Goal: Task Accomplishment & Management: Manage account settings

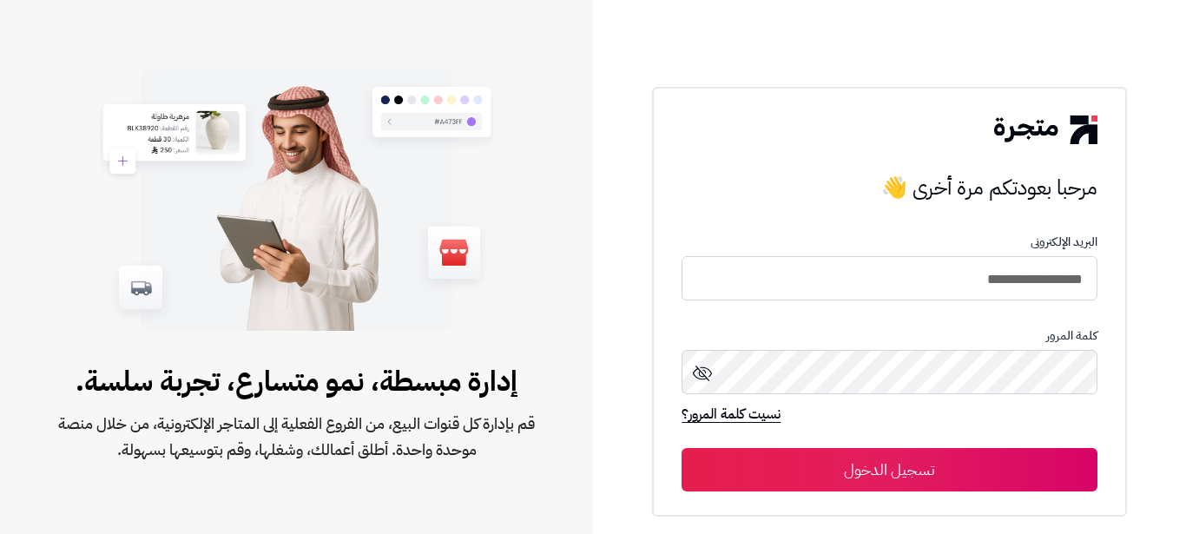
click at [1003, 476] on button "تسجيل الدخول" at bounding box center [888, 469] width 415 height 43
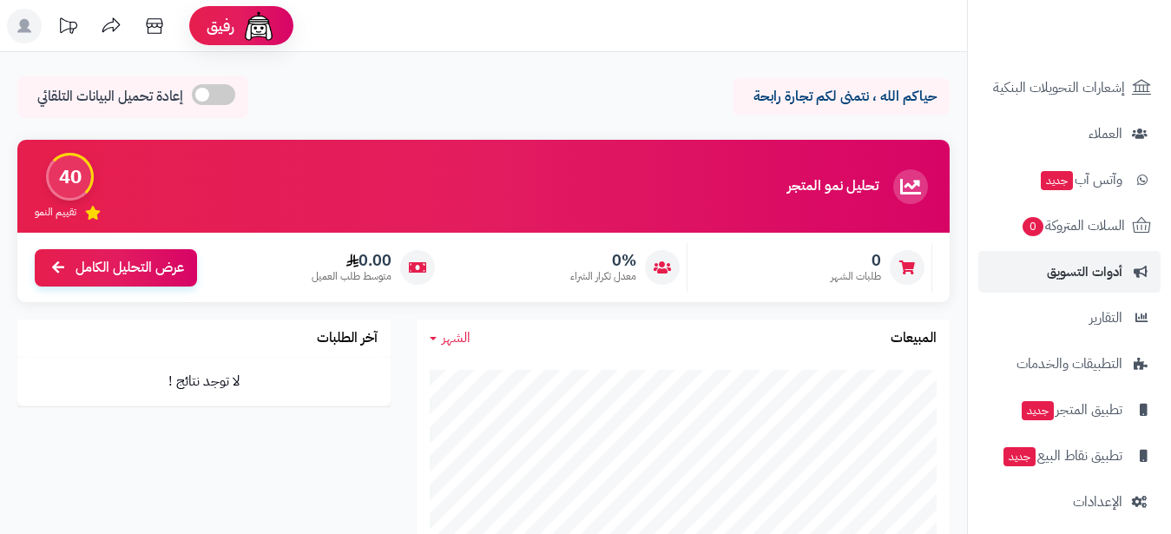
scroll to position [309, 0]
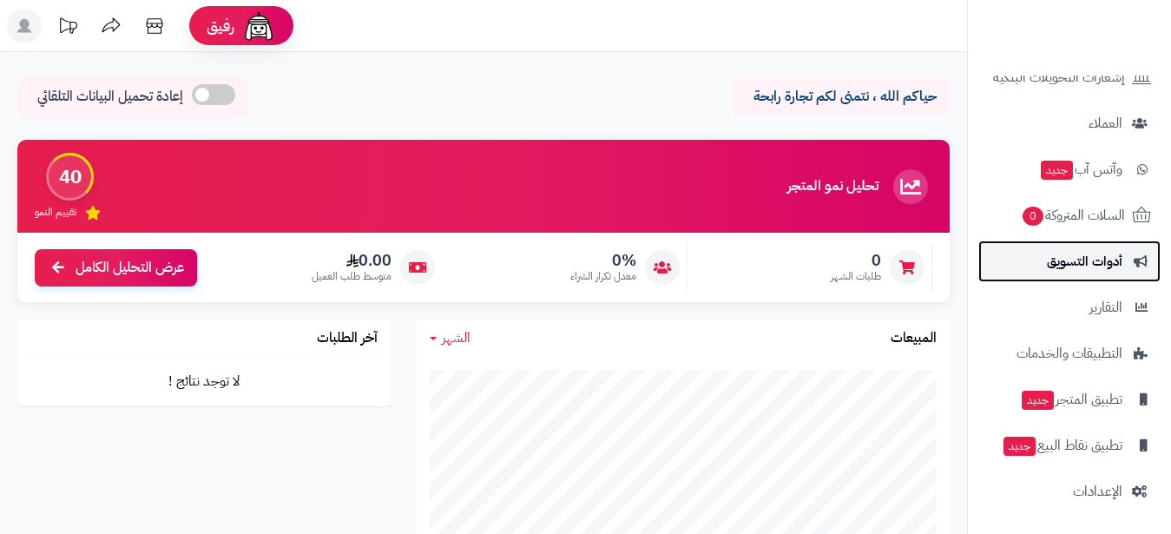
click at [1090, 249] on span "أدوات التسويق" at bounding box center [1085, 261] width 76 height 24
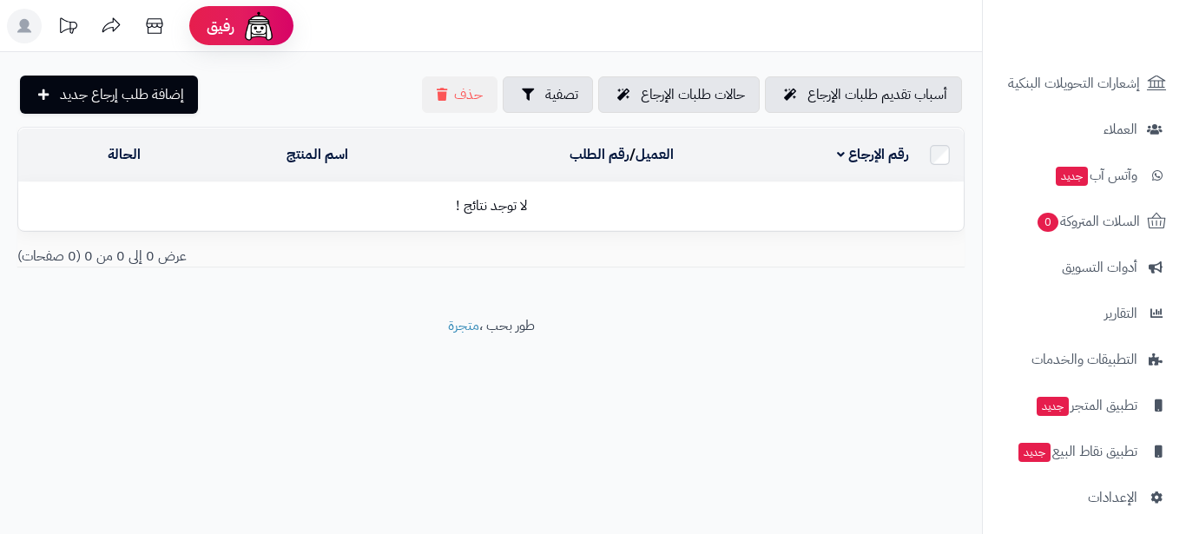
scroll to position [309, 0]
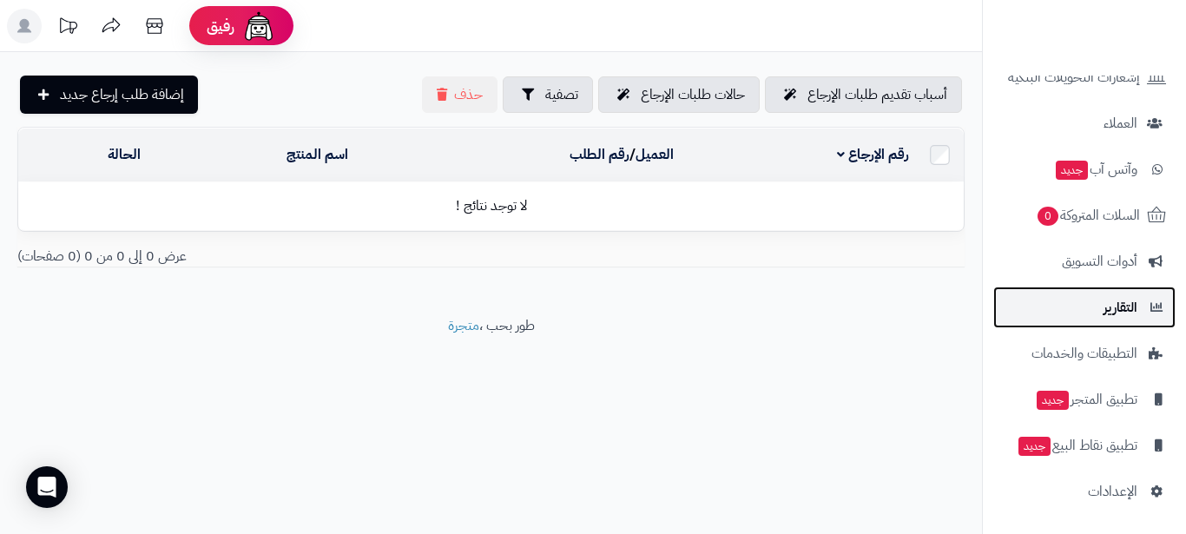
click at [1093, 288] on link "التقارير" at bounding box center [1084, 307] width 182 height 42
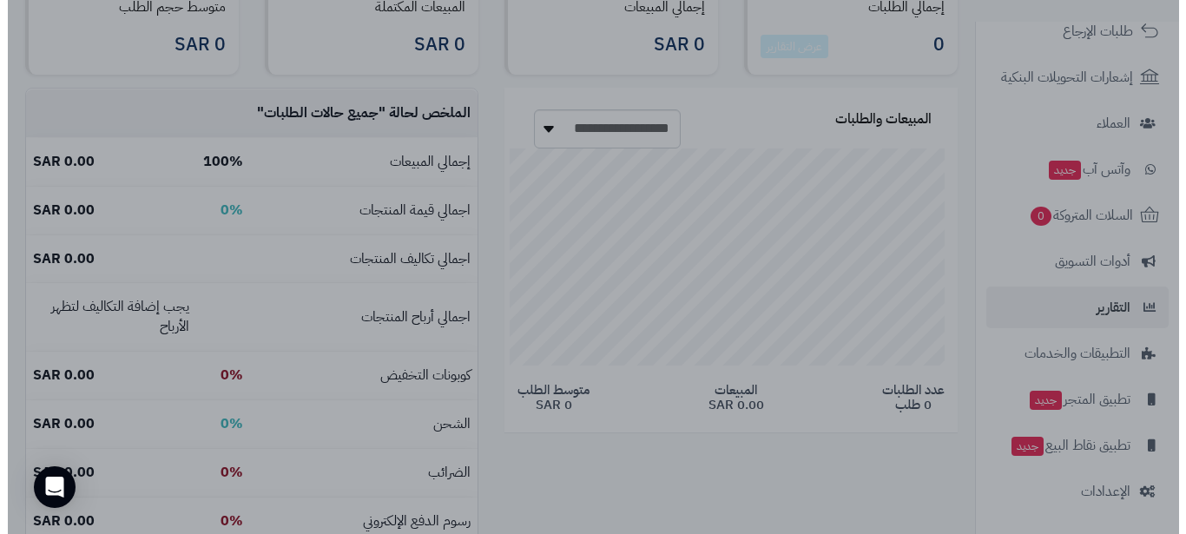
scroll to position [162, 316]
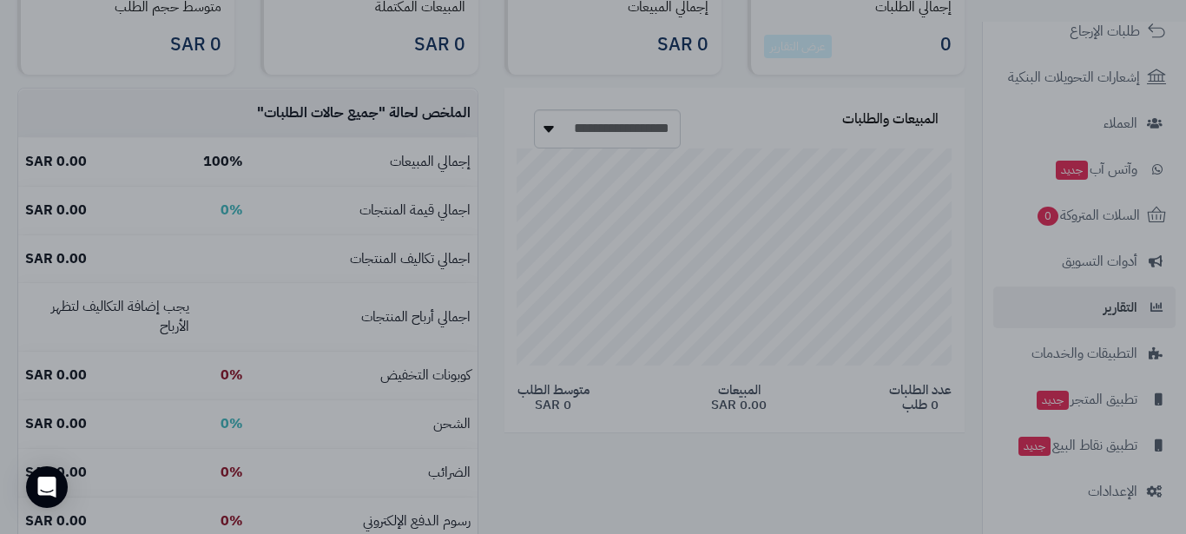
click at [990, 68] on div at bounding box center [593, 267] width 1186 height 534
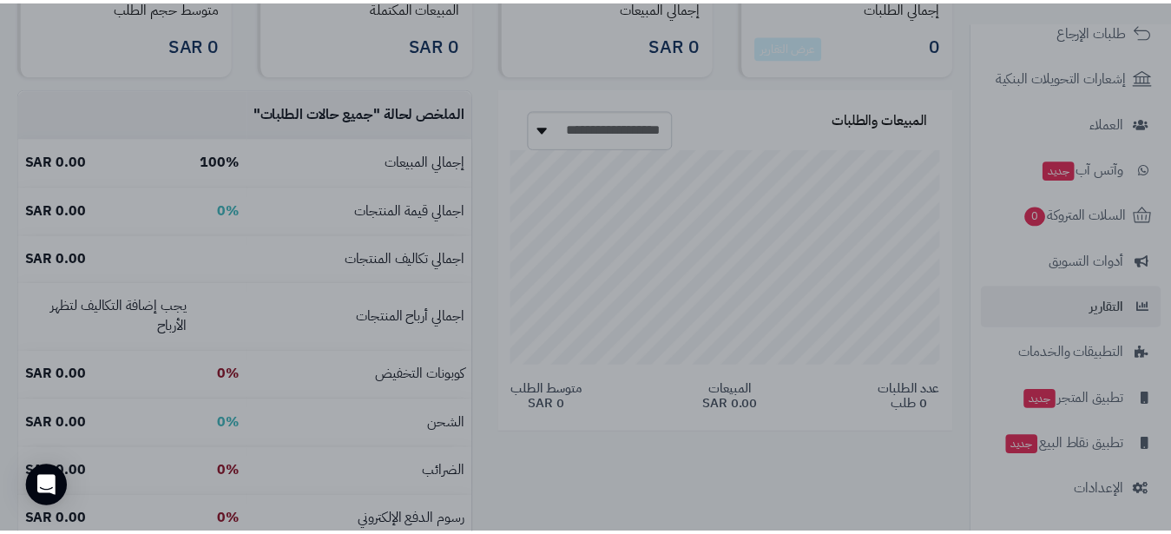
scroll to position [219, 0]
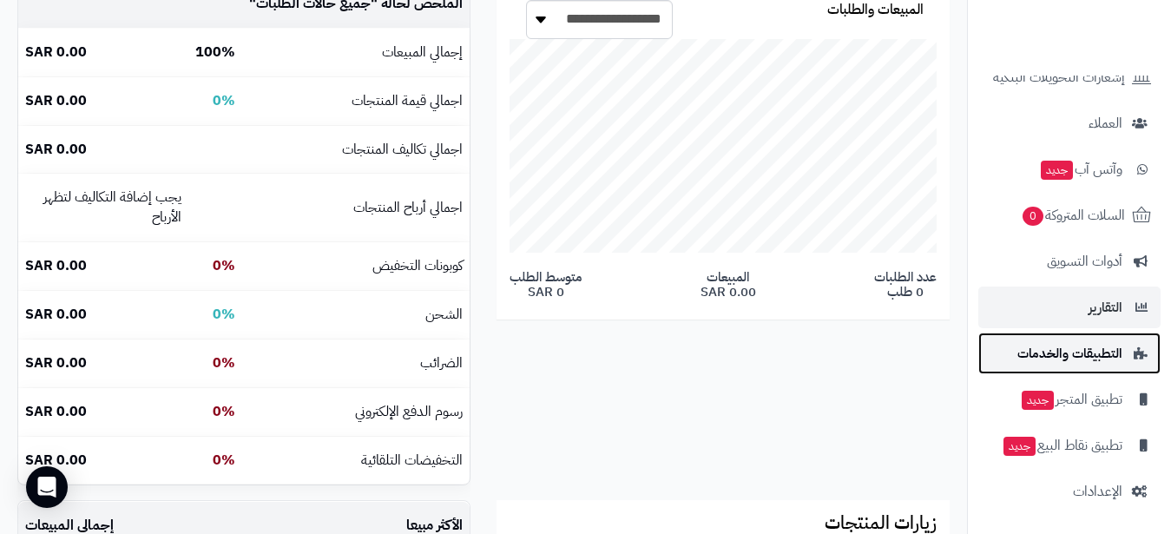
click at [1057, 332] on link "التطبيقات والخدمات" at bounding box center [1069, 353] width 182 height 42
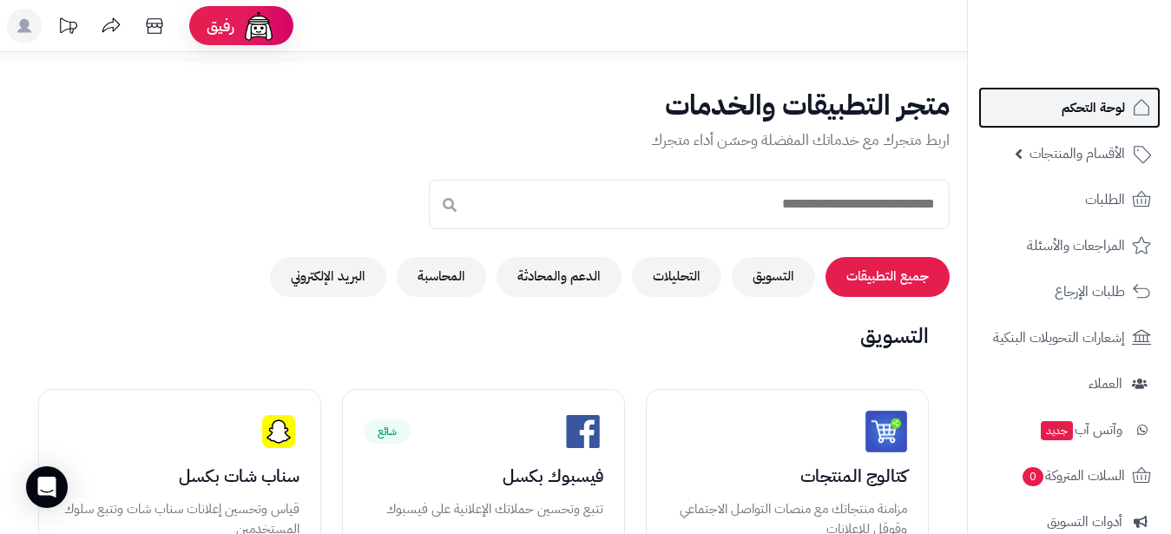
click at [1100, 105] on span "لوحة التحكم" at bounding box center [1093, 107] width 63 height 24
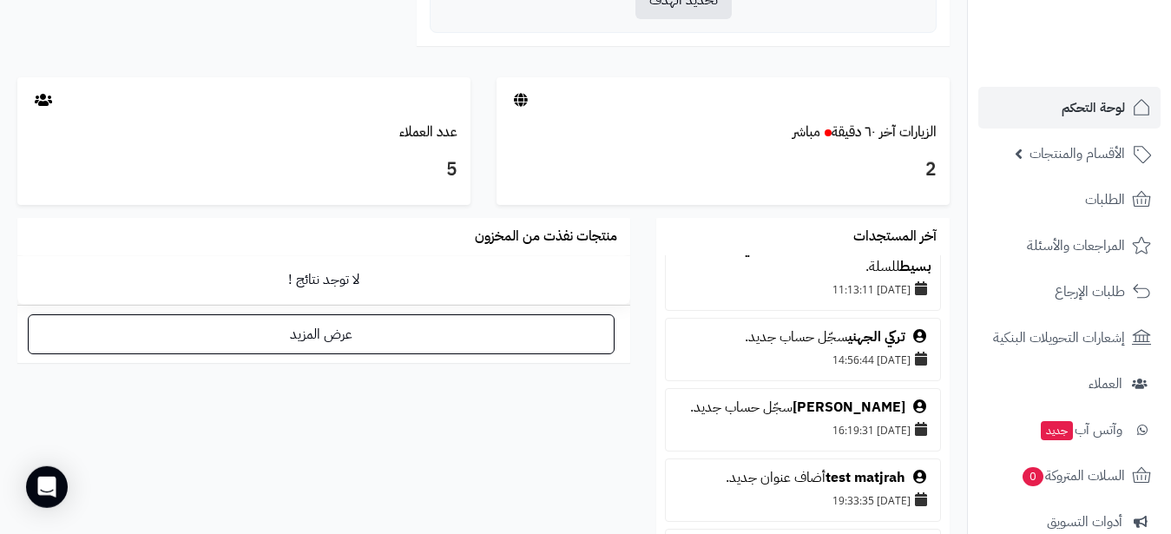
scroll to position [837, 0]
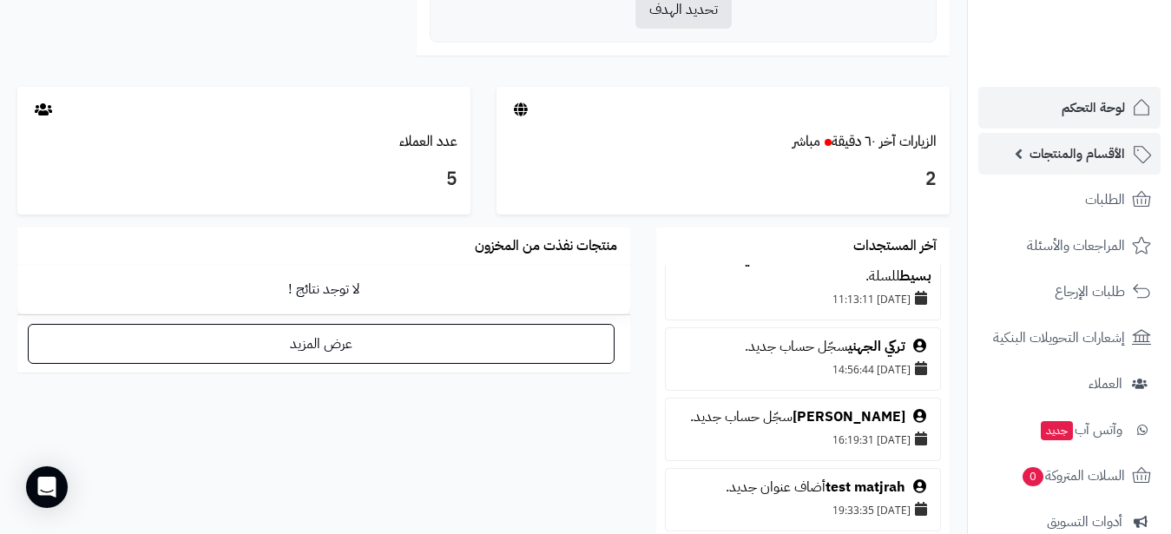
click at [1098, 155] on span "الأقسام والمنتجات" at bounding box center [1077, 153] width 95 height 24
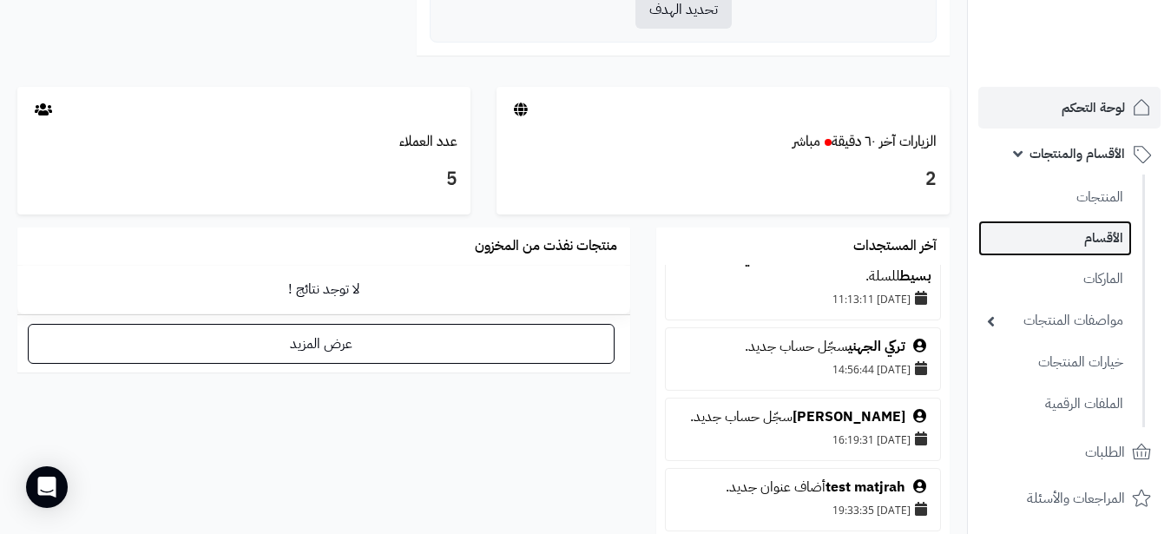
click at [1073, 224] on link "الأقسام" at bounding box center [1055, 238] width 154 height 36
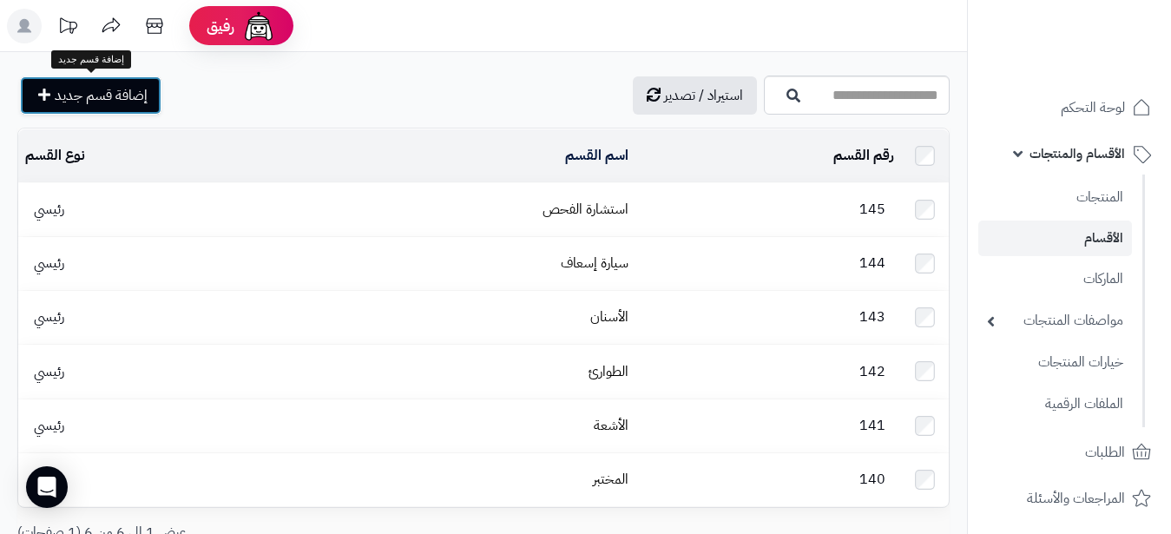
click at [147, 97] on span "إضافة قسم جديد" at bounding box center [101, 95] width 93 height 21
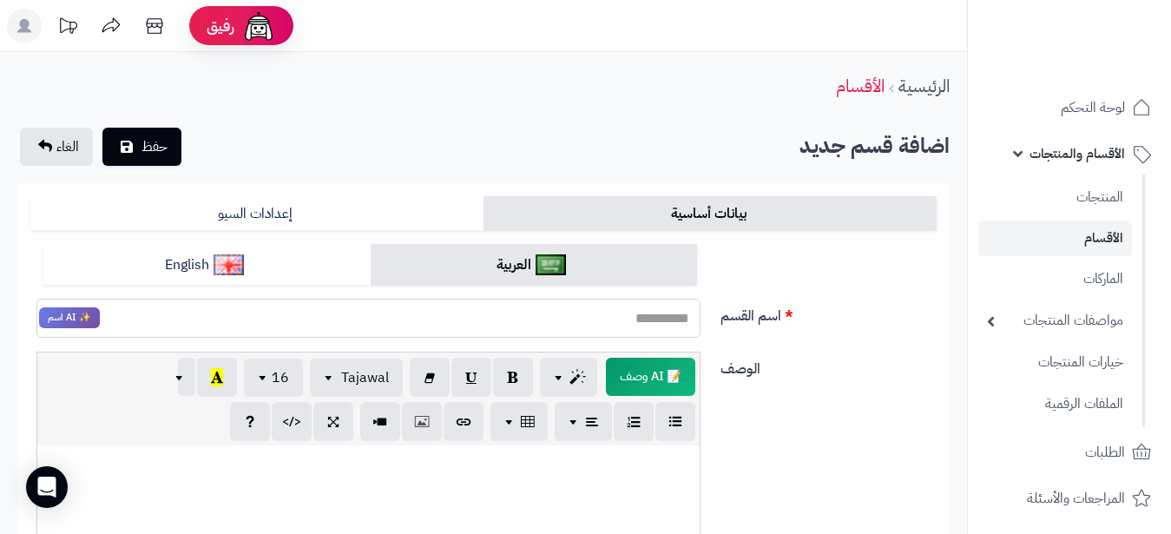
click at [624, 307] on input "اسم القسم" at bounding box center [368, 318] width 664 height 39
type input "*"
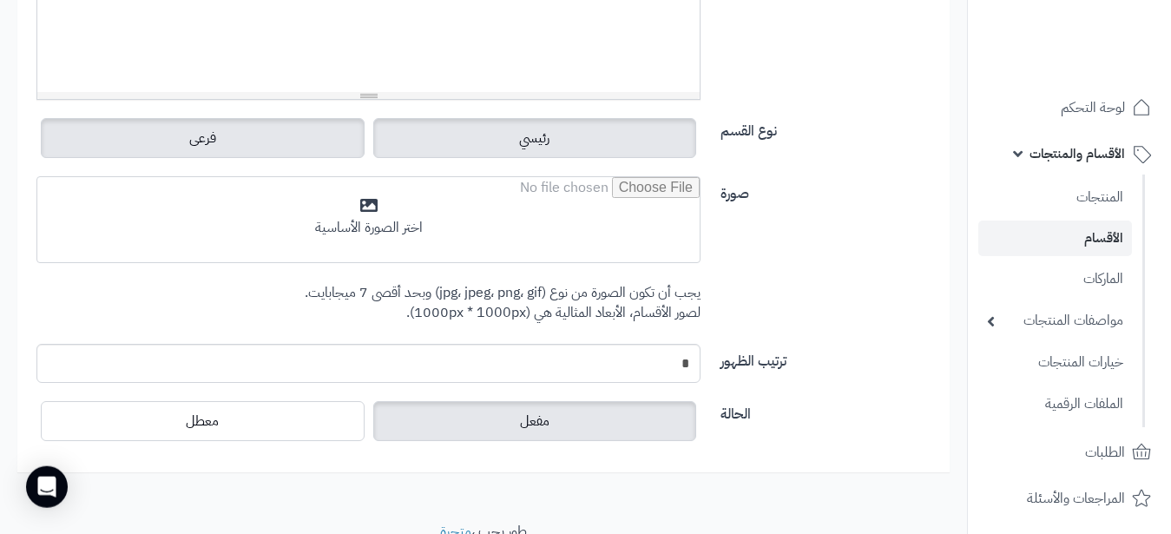
scroll to position [656, 0]
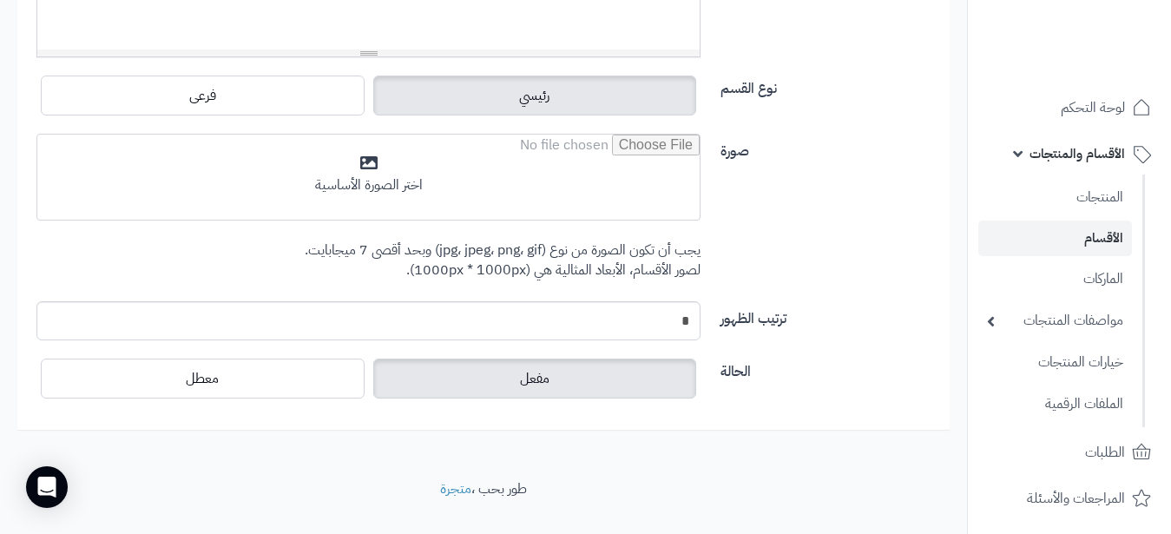
type input "********"
click at [522, 102] on span "رئيسي" at bounding box center [534, 95] width 30 height 21
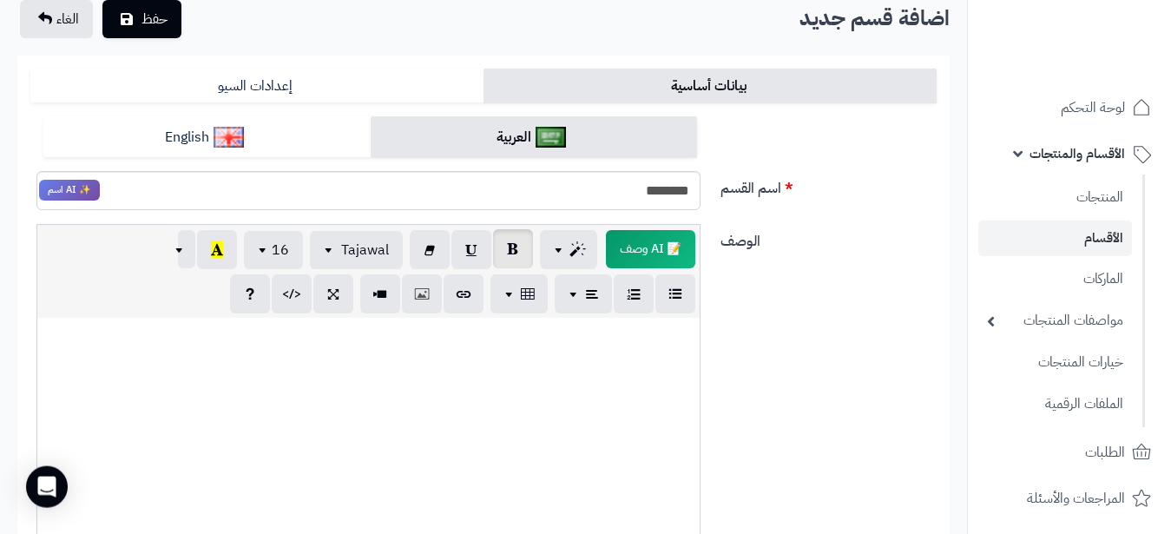
scroll to position [0, 0]
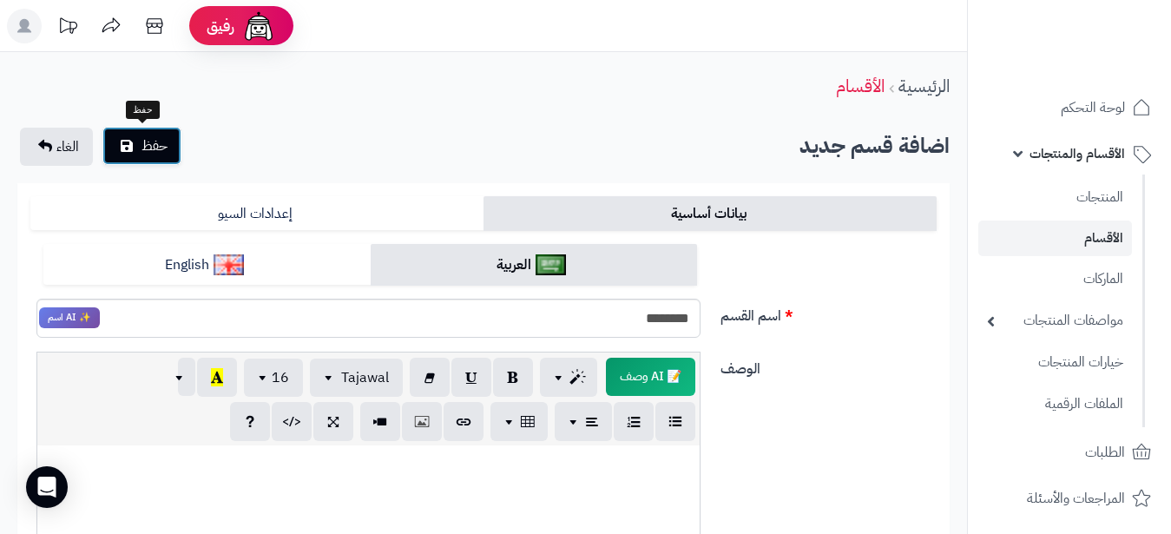
click at [163, 148] on span "حفظ" at bounding box center [154, 145] width 26 height 21
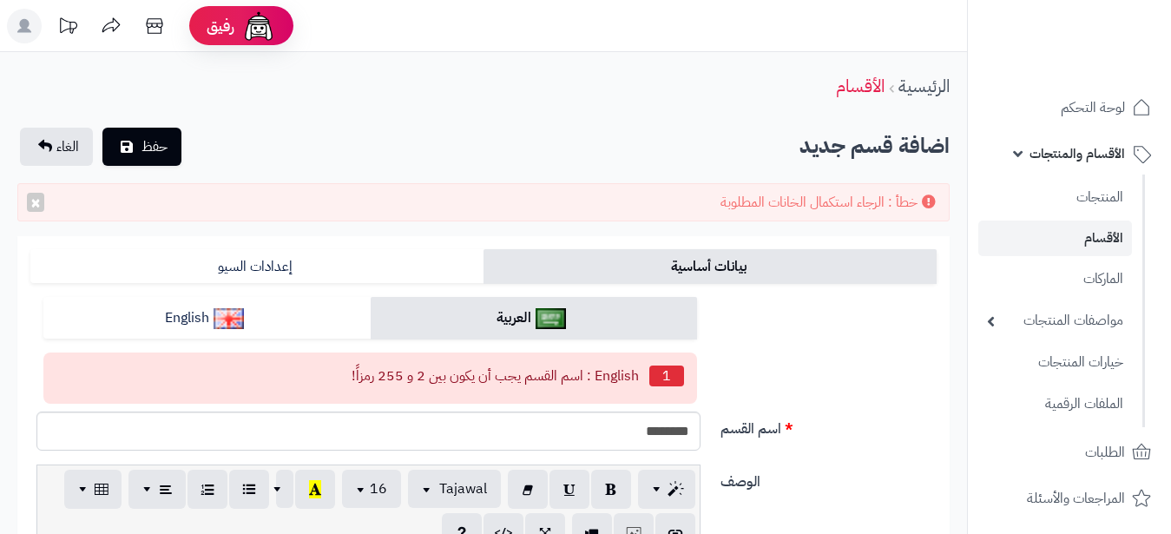
scroll to position [219, 0]
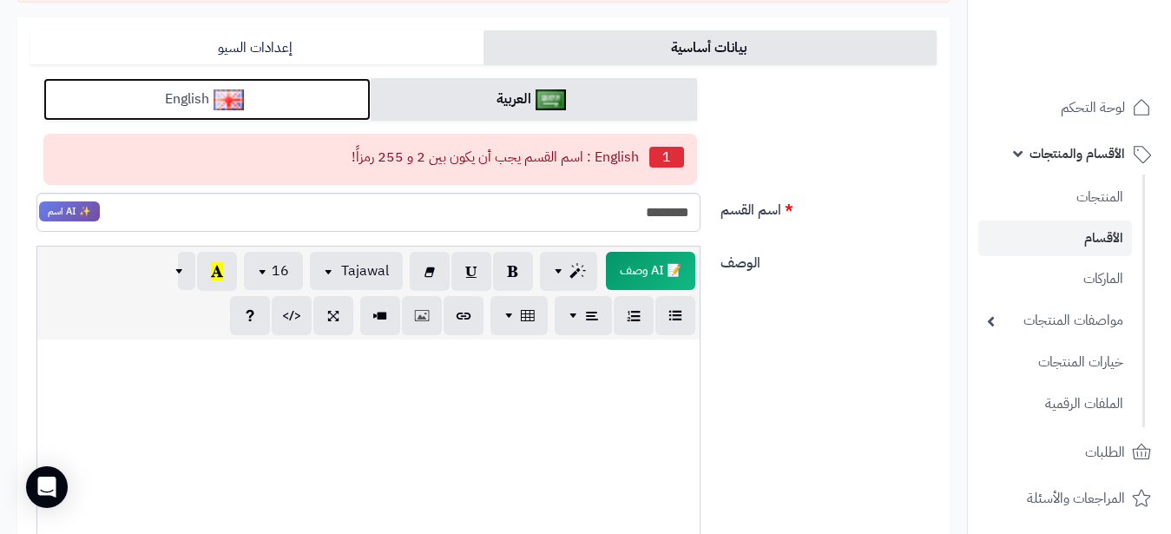
click at [155, 91] on link "English" at bounding box center [206, 99] width 327 height 43
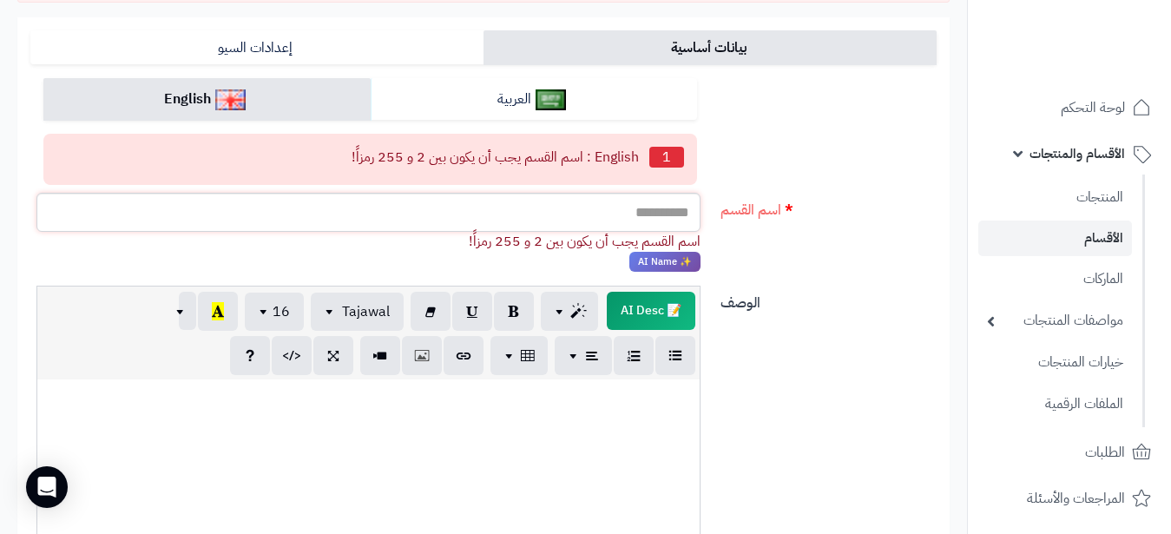
click at [370, 201] on input "اسم القسم" at bounding box center [368, 212] width 664 height 39
type input "*"
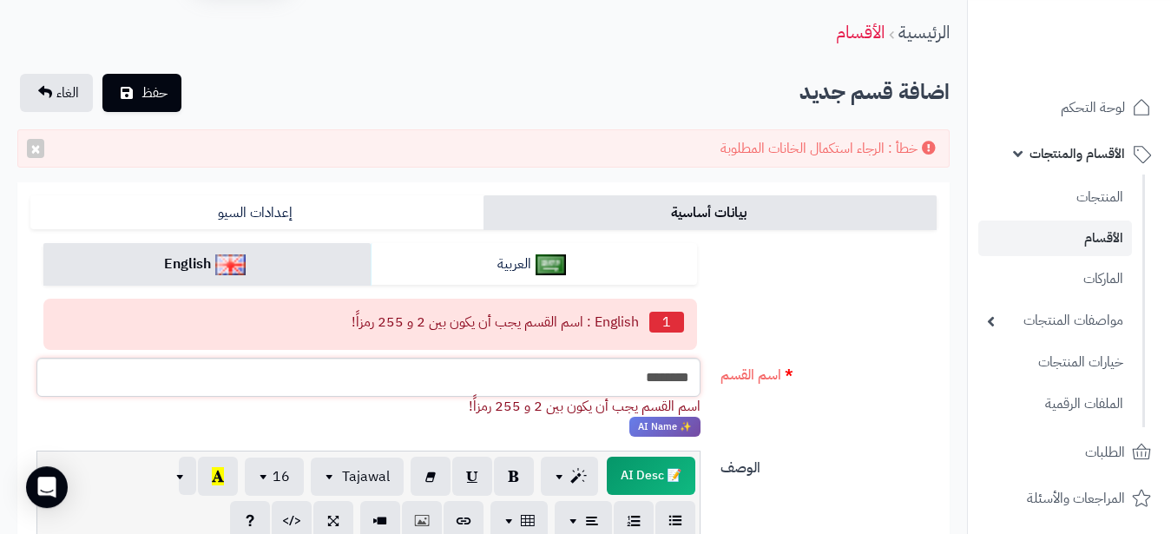
scroll to position [0, 0]
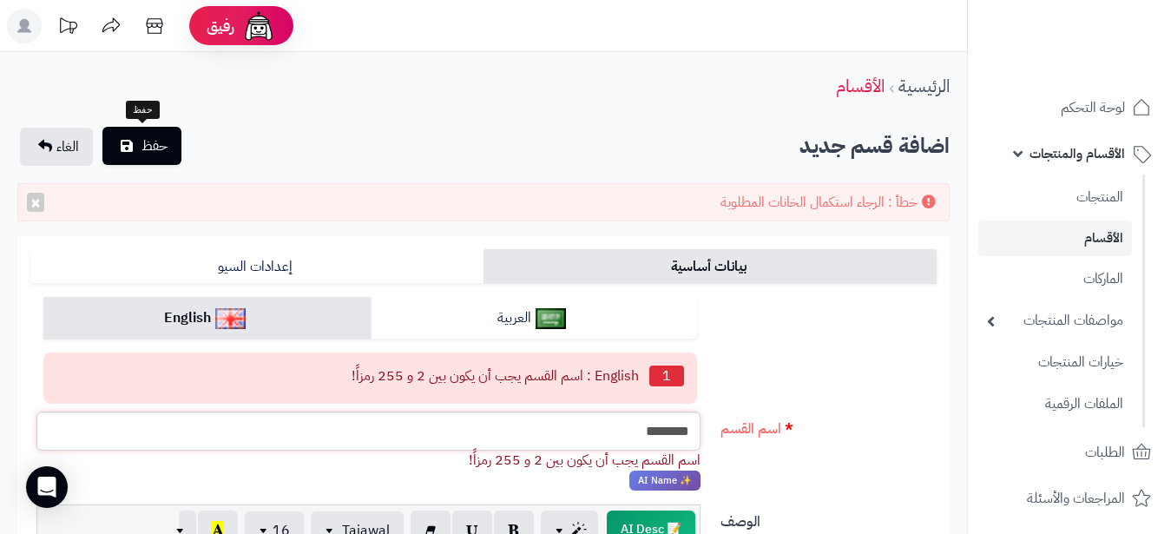
type input "********"
click at [155, 129] on button "حفظ" at bounding box center [141, 146] width 79 height 38
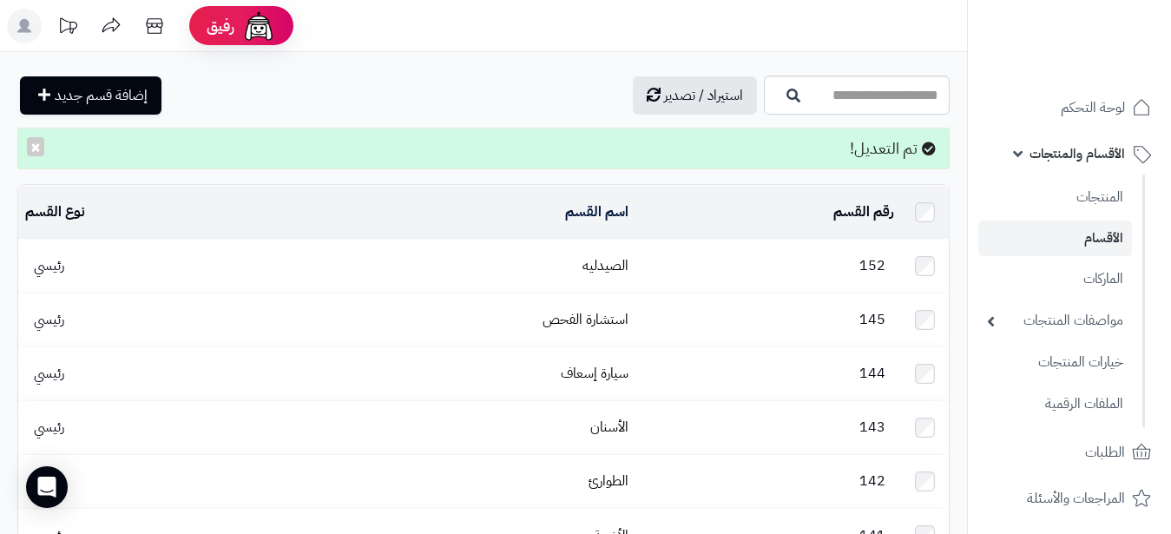
click at [745, 259] on td "152" at bounding box center [768, 266] width 266 height 53
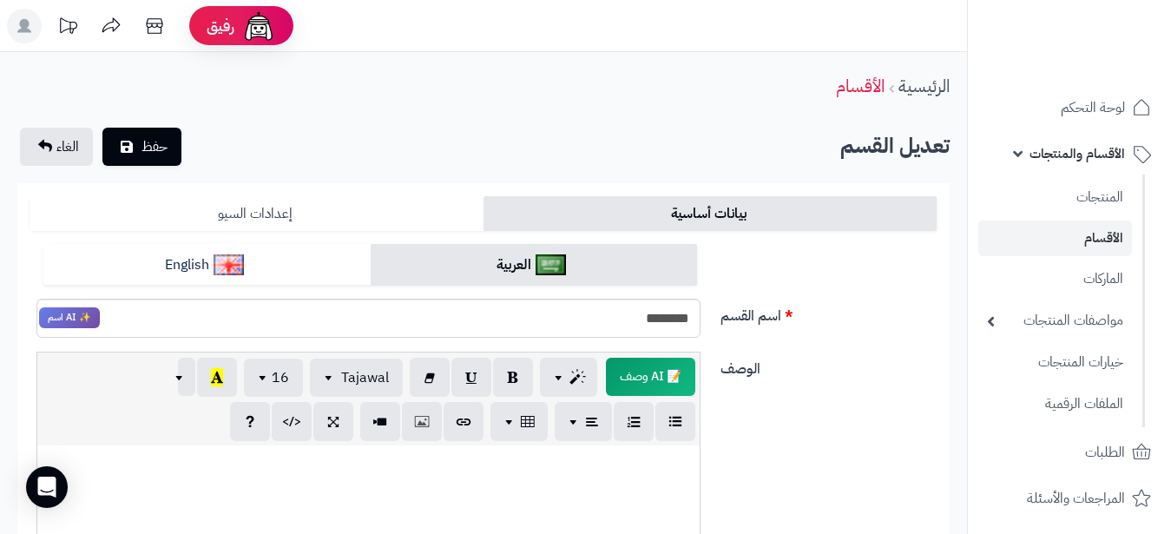
click at [355, 207] on link "إعدادات السيو" at bounding box center [256, 213] width 453 height 35
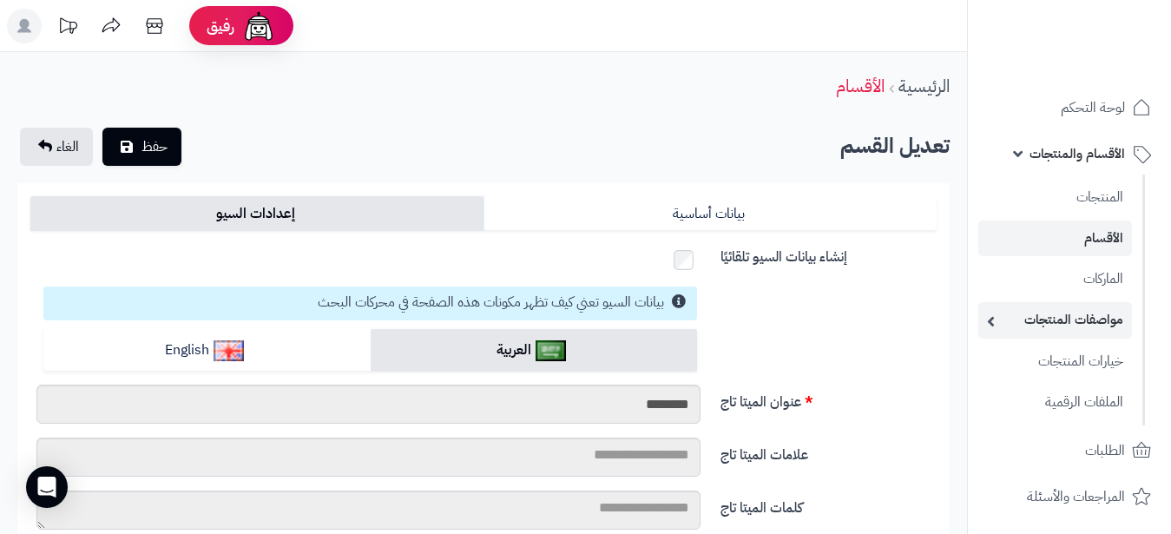
click at [1089, 325] on link "مواصفات المنتجات" at bounding box center [1055, 320] width 154 height 36
